Goal: Communication & Community: Answer question/provide support

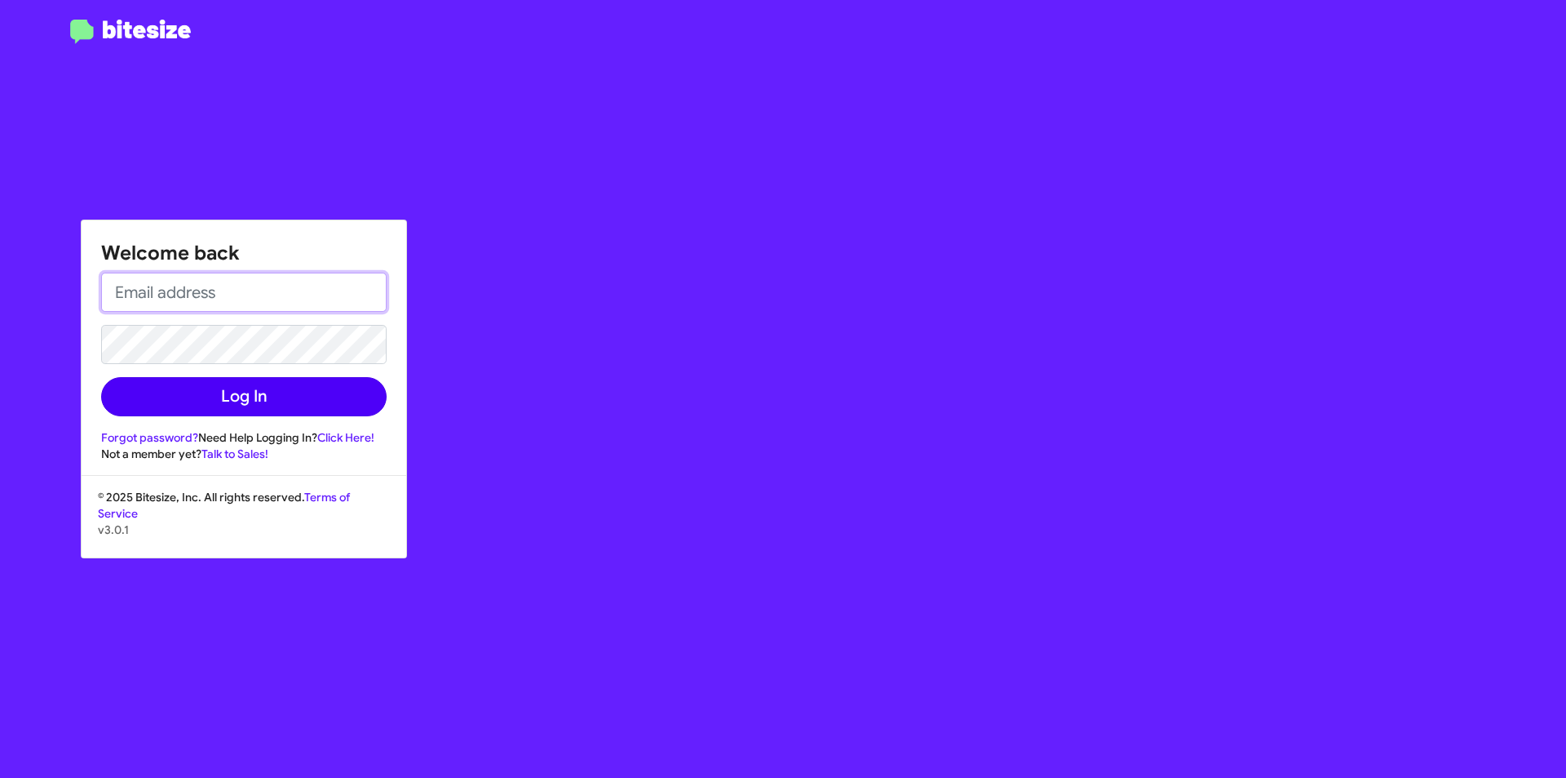
type input "[EMAIL_ADDRESS][DOMAIN_NAME]"
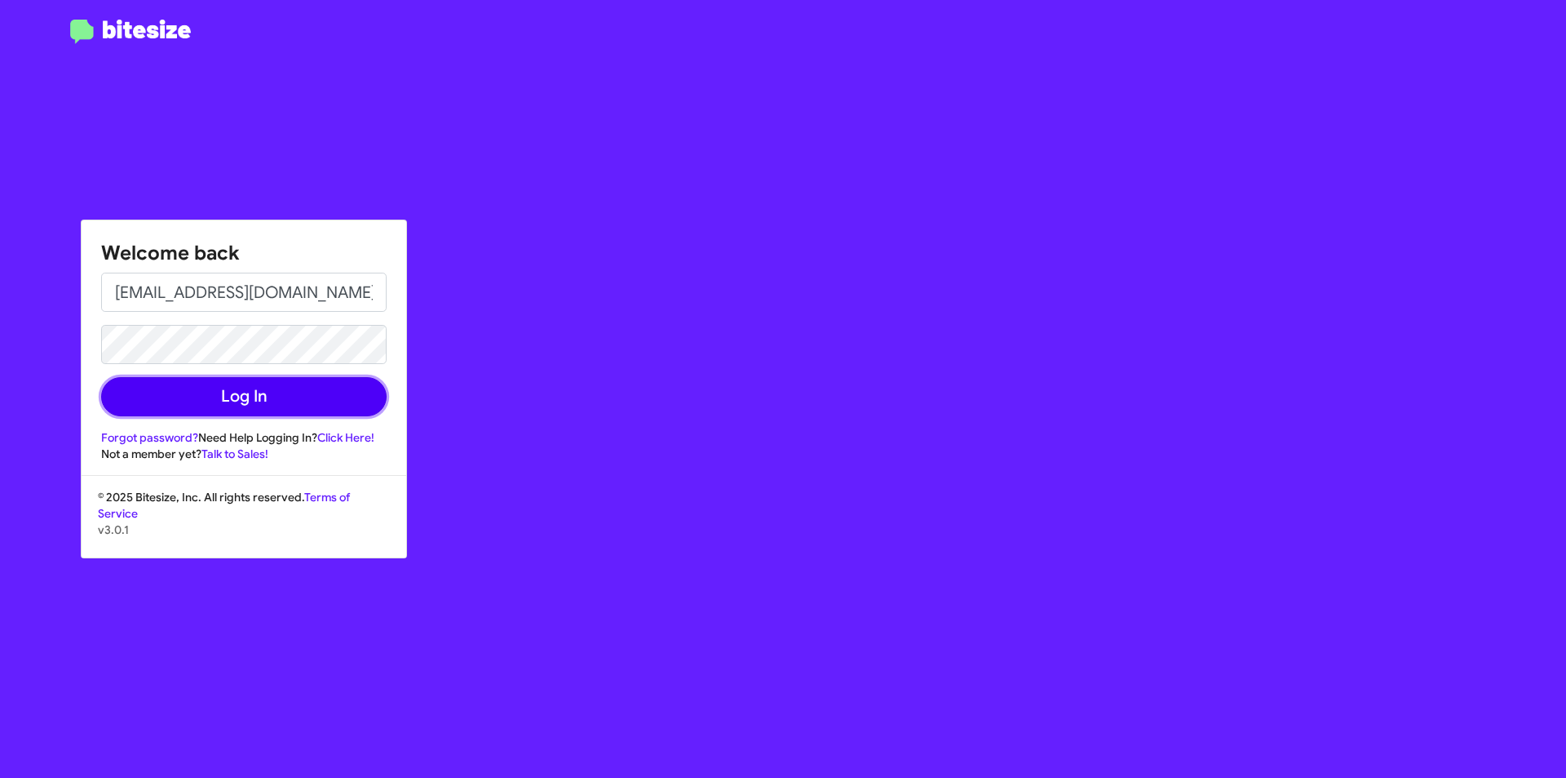
drag, startPoint x: 243, startPoint y: 397, endPoint x: 503, endPoint y: 372, distance: 261.4
click at [246, 397] on button "Log In" at bounding box center [244, 396] width 286 height 39
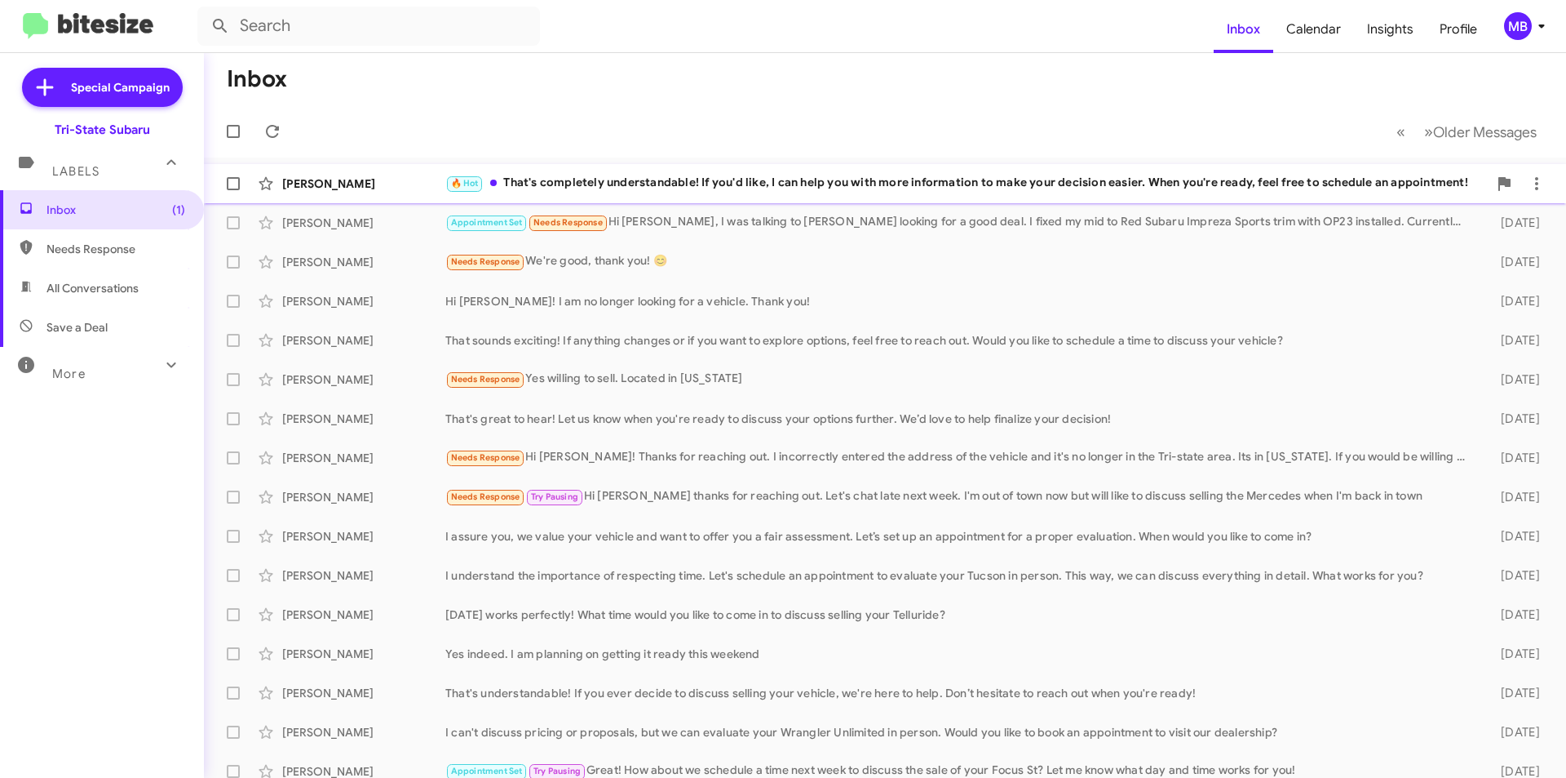
click at [677, 184] on div "🔥 Hot That's completely understandable! If you'd like, I can help you with more…" at bounding box center [966, 183] width 1043 height 19
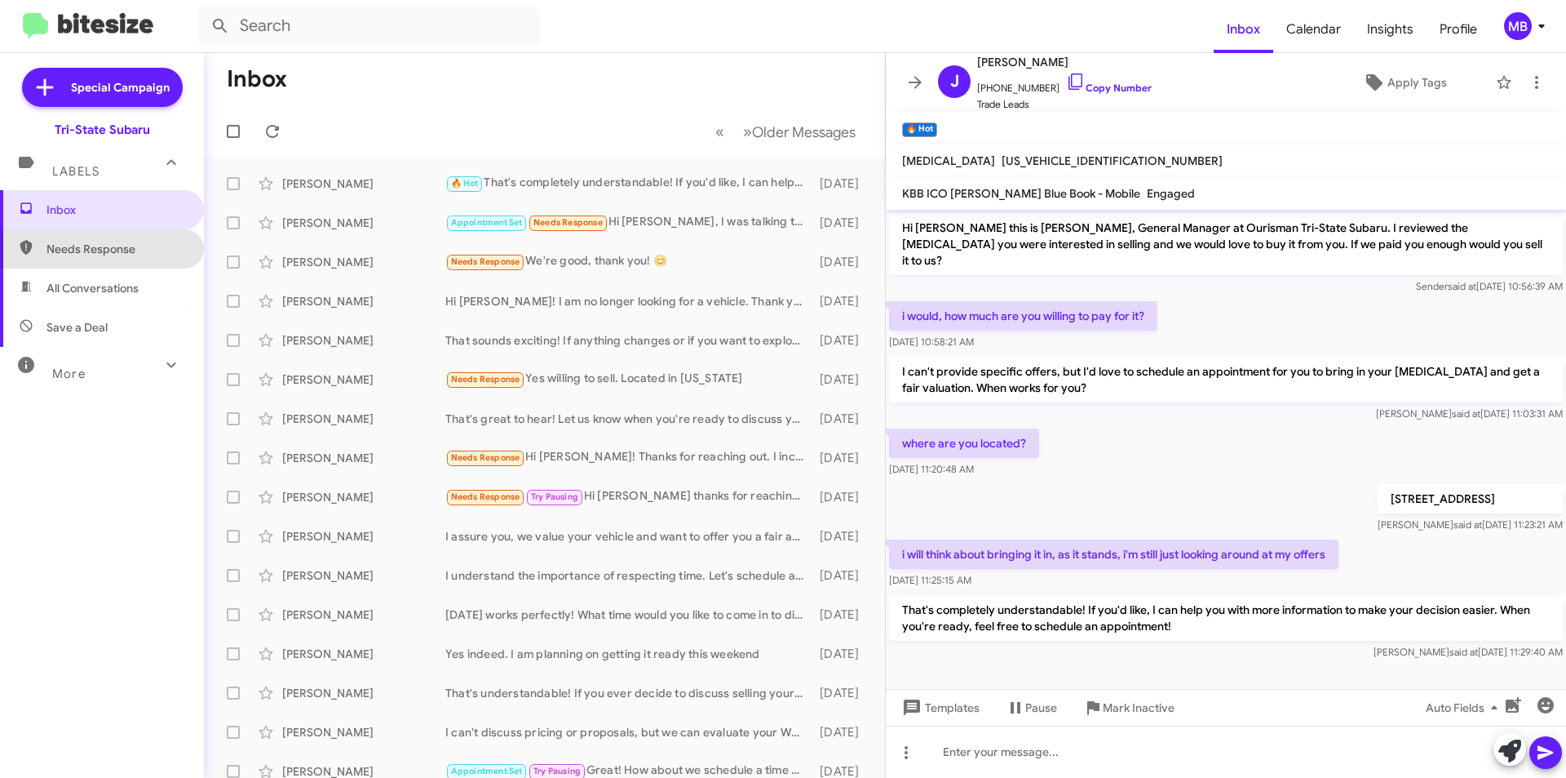
click at [113, 263] on span "Needs Response" at bounding box center [102, 248] width 204 height 39
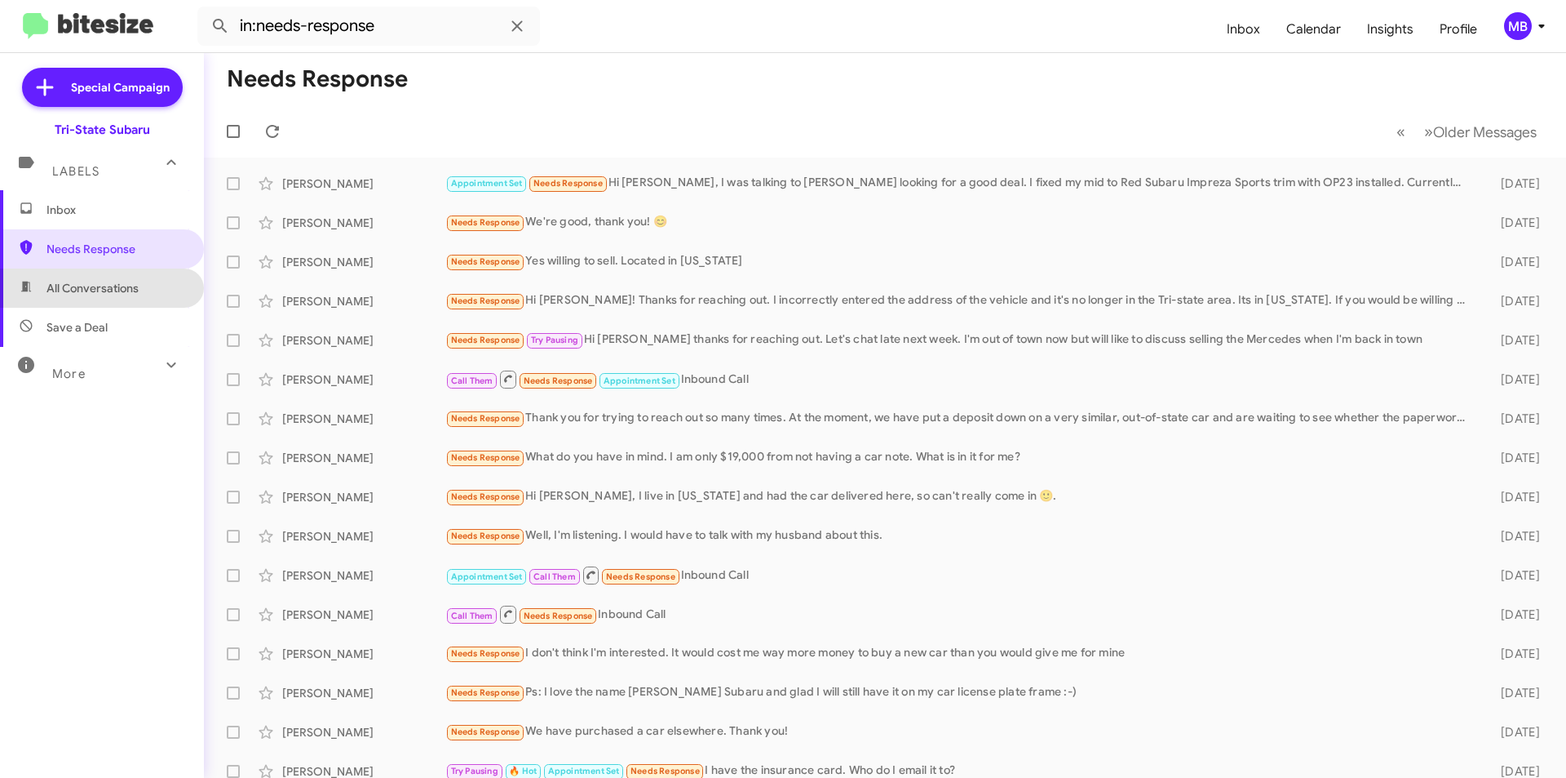
click at [115, 291] on span "All Conversations" at bounding box center [93, 288] width 92 height 16
type input "in:all-conversations"
